Goal: Information Seeking & Learning: Learn about a topic

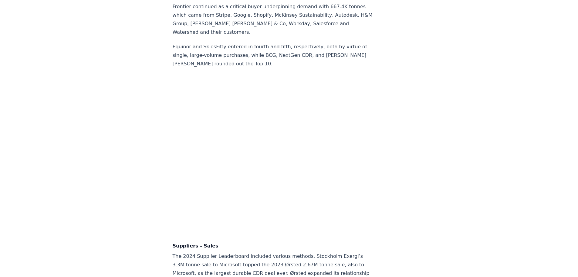
scroll to position [3715, 0]
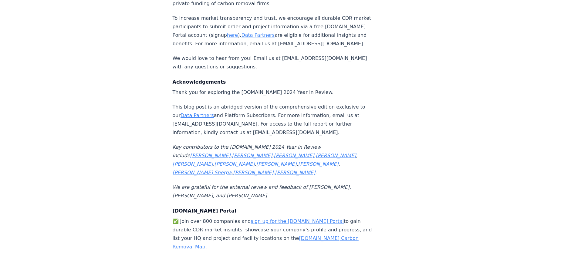
scroll to position [6436, 0]
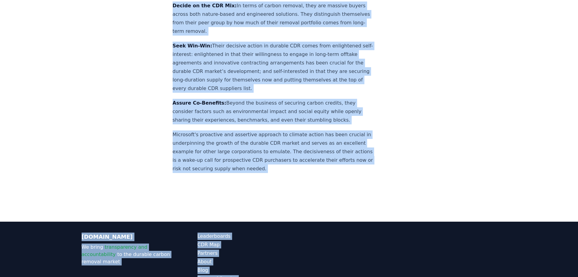
drag, startPoint x: 174, startPoint y: 36, endPoint x: 309, endPoint y: 177, distance: 195.4
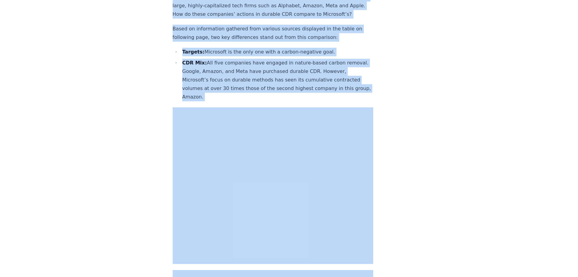
scroll to position [2125, 0]
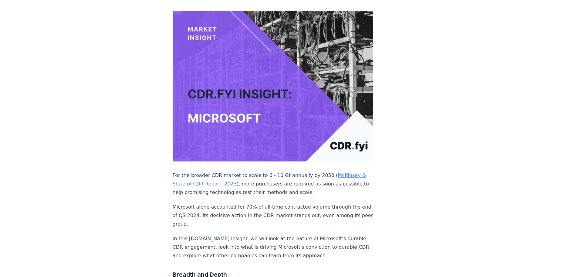
scroll to position [0, 0]
